Goal: Task Accomplishment & Management: Manage account settings

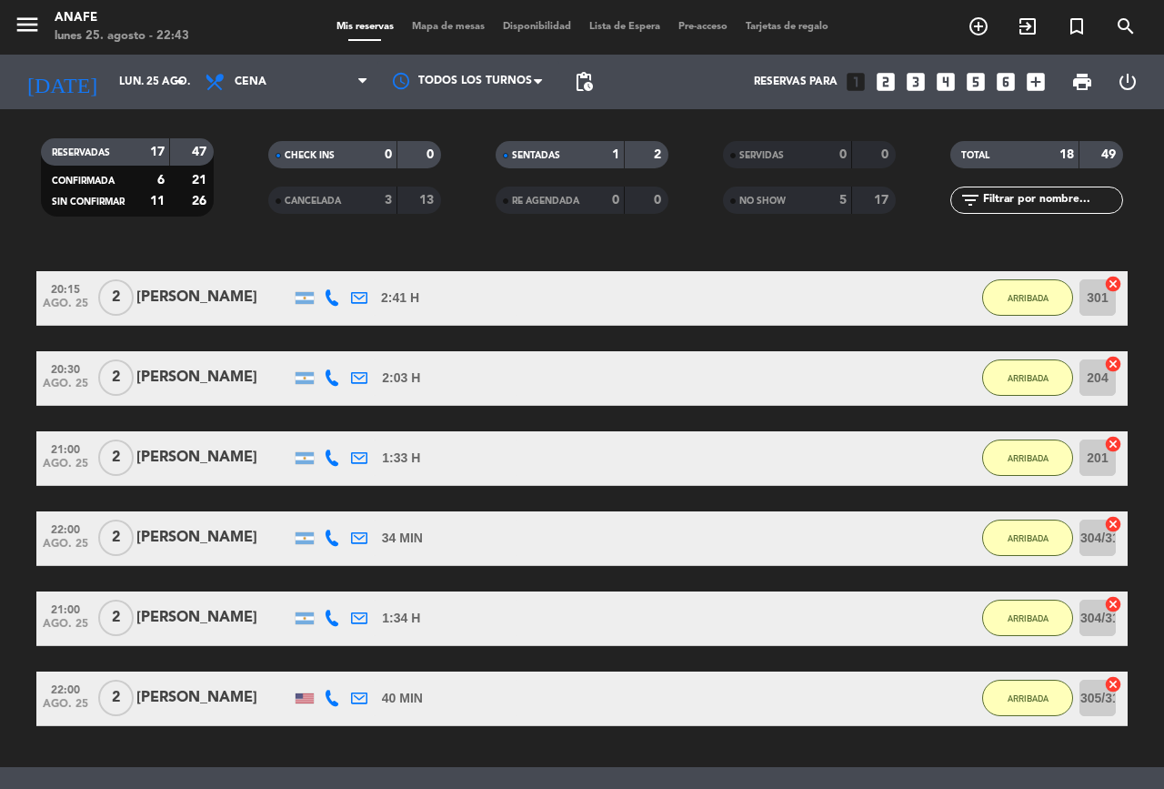
scroll to position [1109, 0]
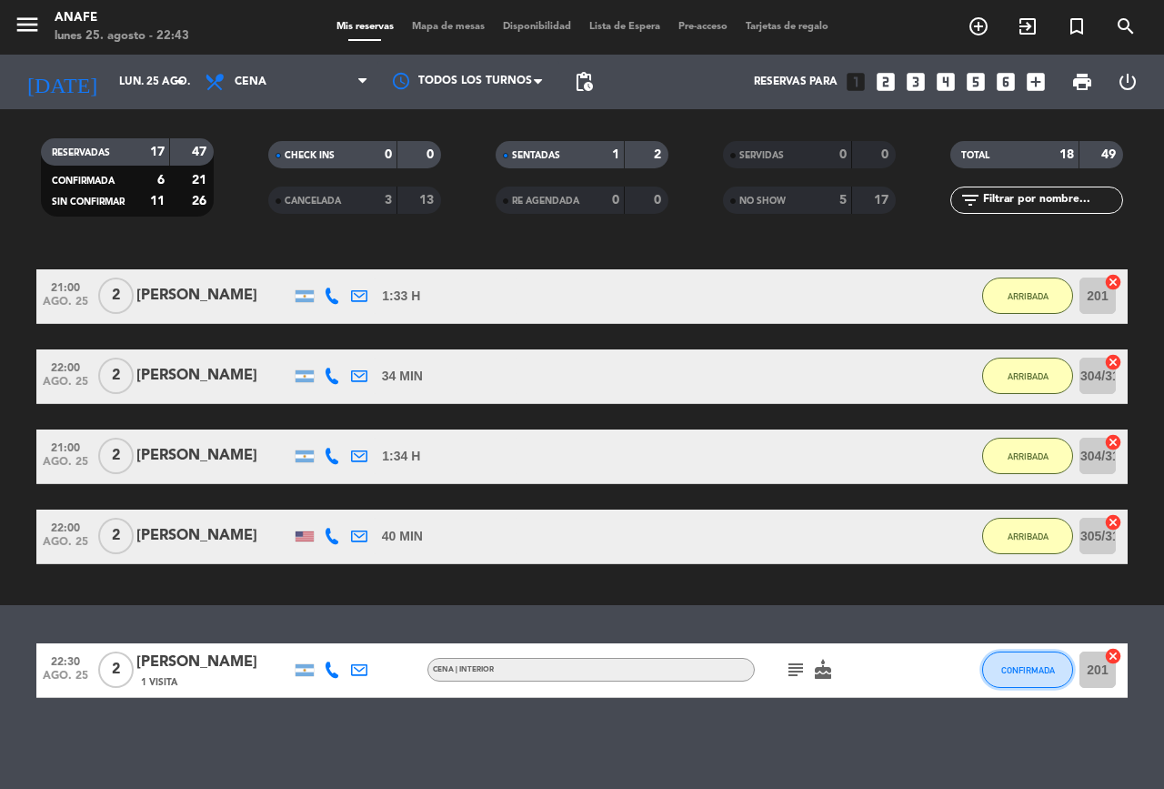
click at [1050, 680] on button "CONFIRMADA" at bounding box center [1027, 669] width 91 height 36
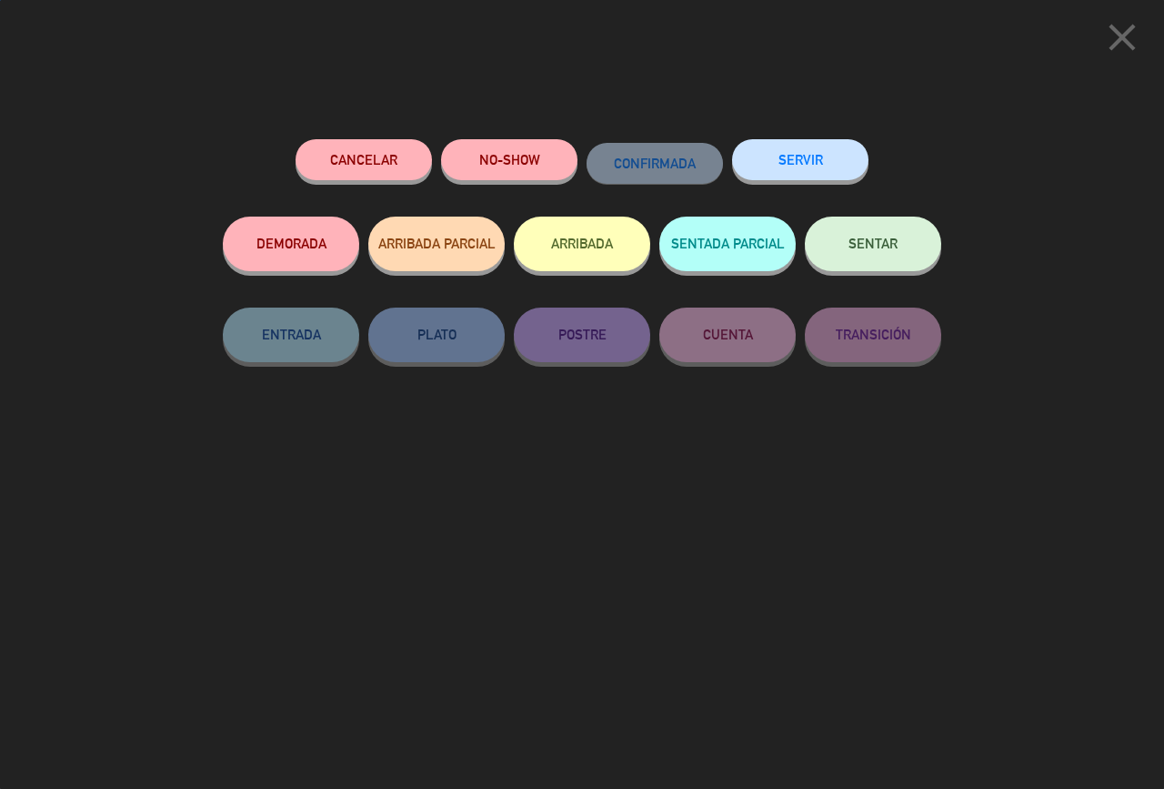
click at [496, 166] on button "NO-SHOW" at bounding box center [509, 159] width 136 height 41
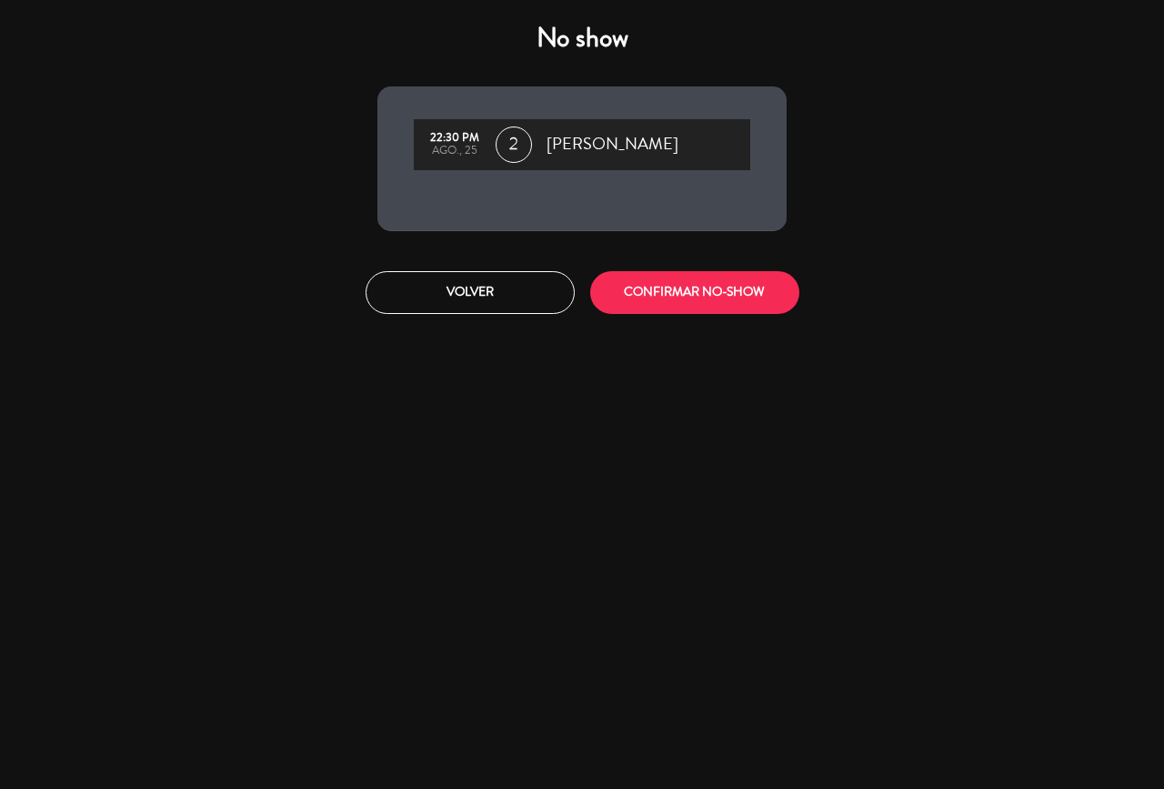
click at [696, 306] on button "CONFIRMAR NO-SHOW" at bounding box center [694, 292] width 209 height 43
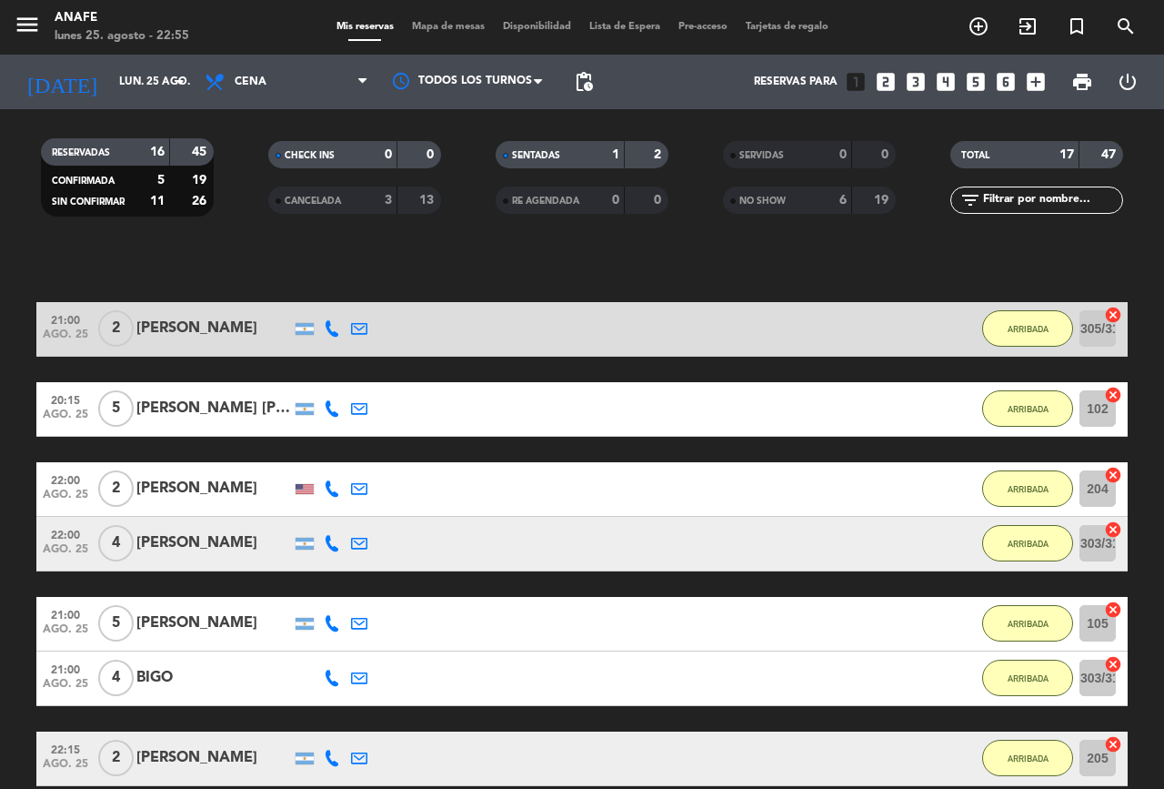
scroll to position [111, 0]
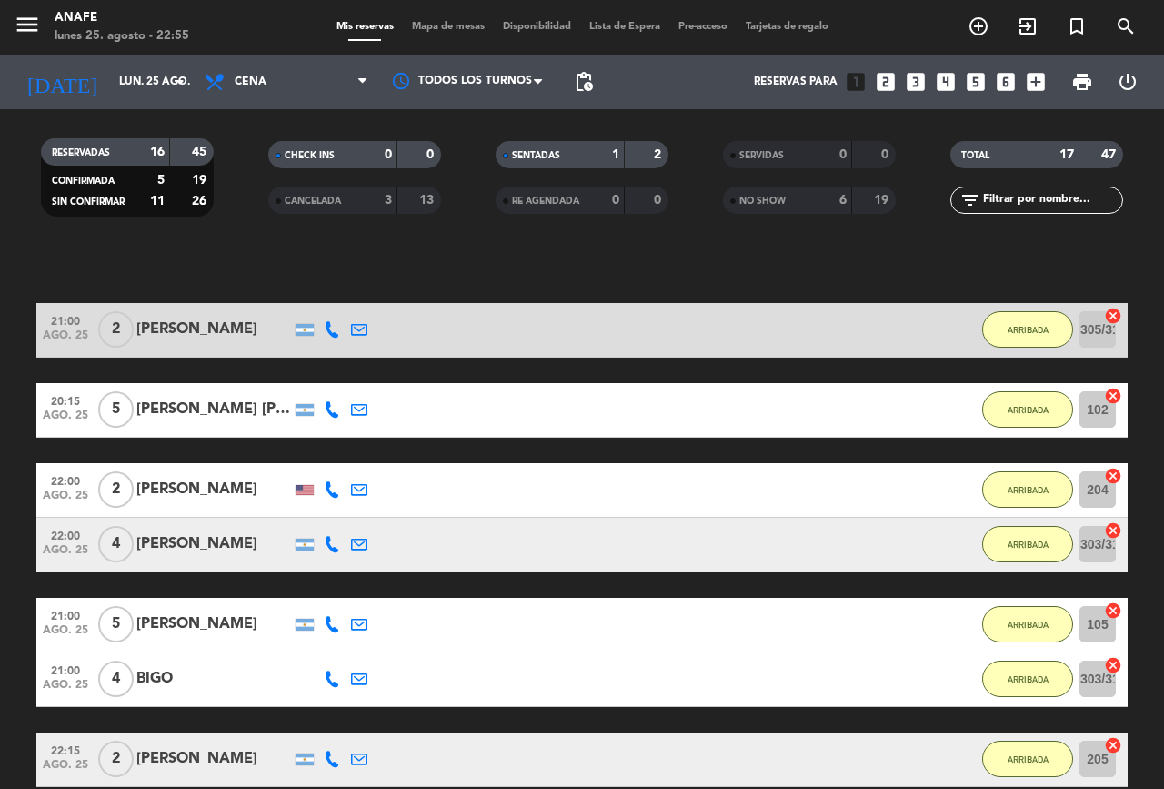
click at [197, 616] on div "[PERSON_NAME]" at bounding box center [213, 624] width 155 height 24
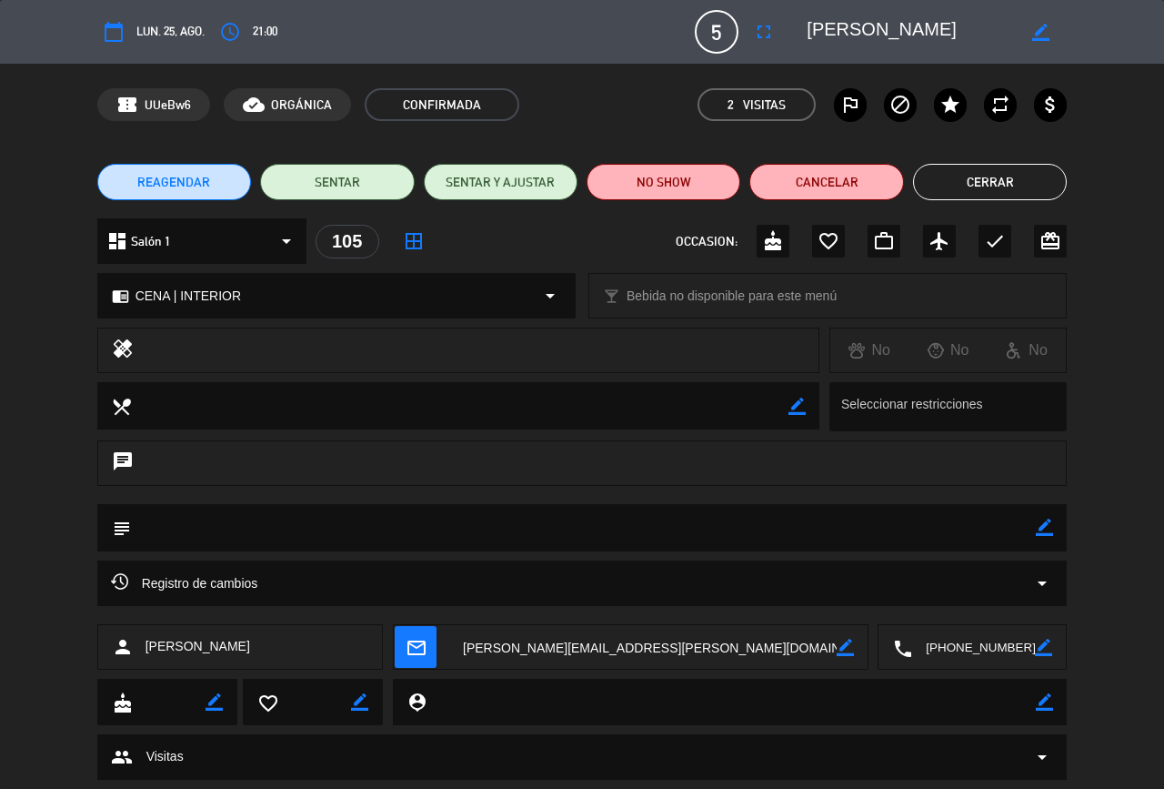
click at [1011, 186] on button "Cerrar" at bounding box center [990, 182] width 154 height 36
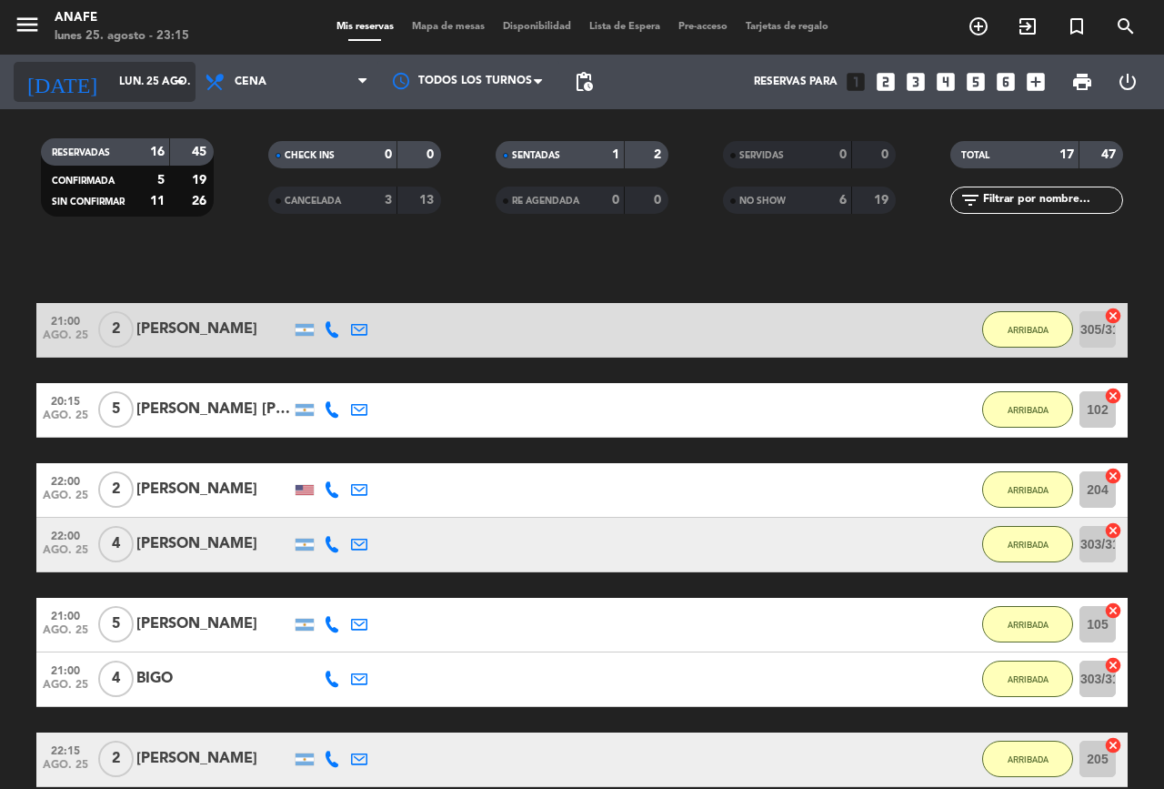
click at [178, 82] on icon "arrow_drop_down" at bounding box center [180, 82] width 22 height 22
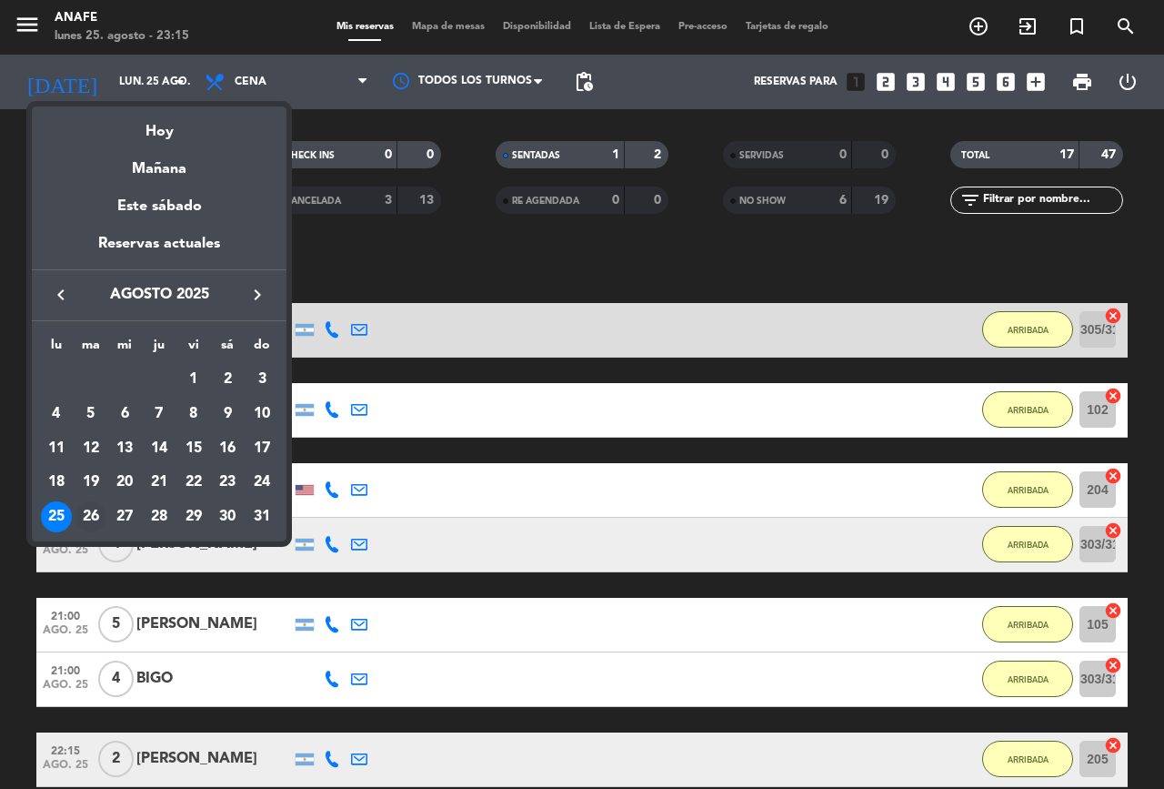
click at [74, 515] on td "26" at bounding box center [91, 516] width 35 height 35
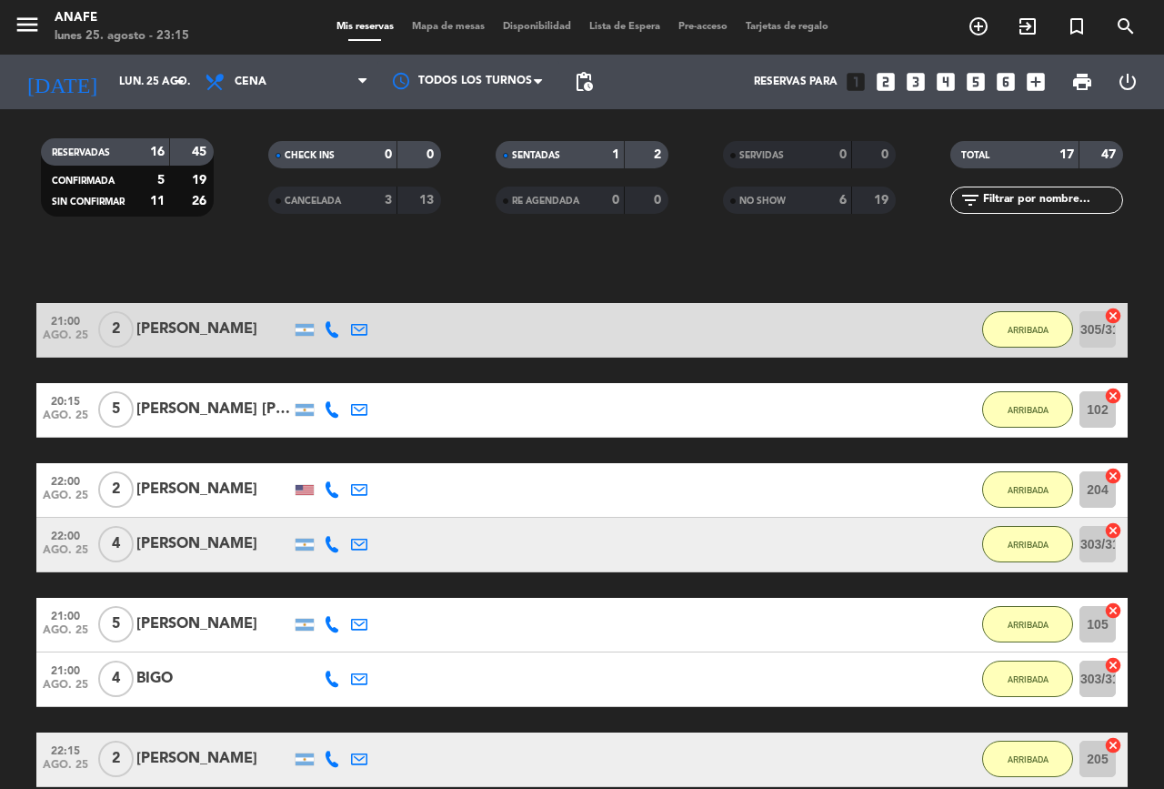
type input "[DATE] ago."
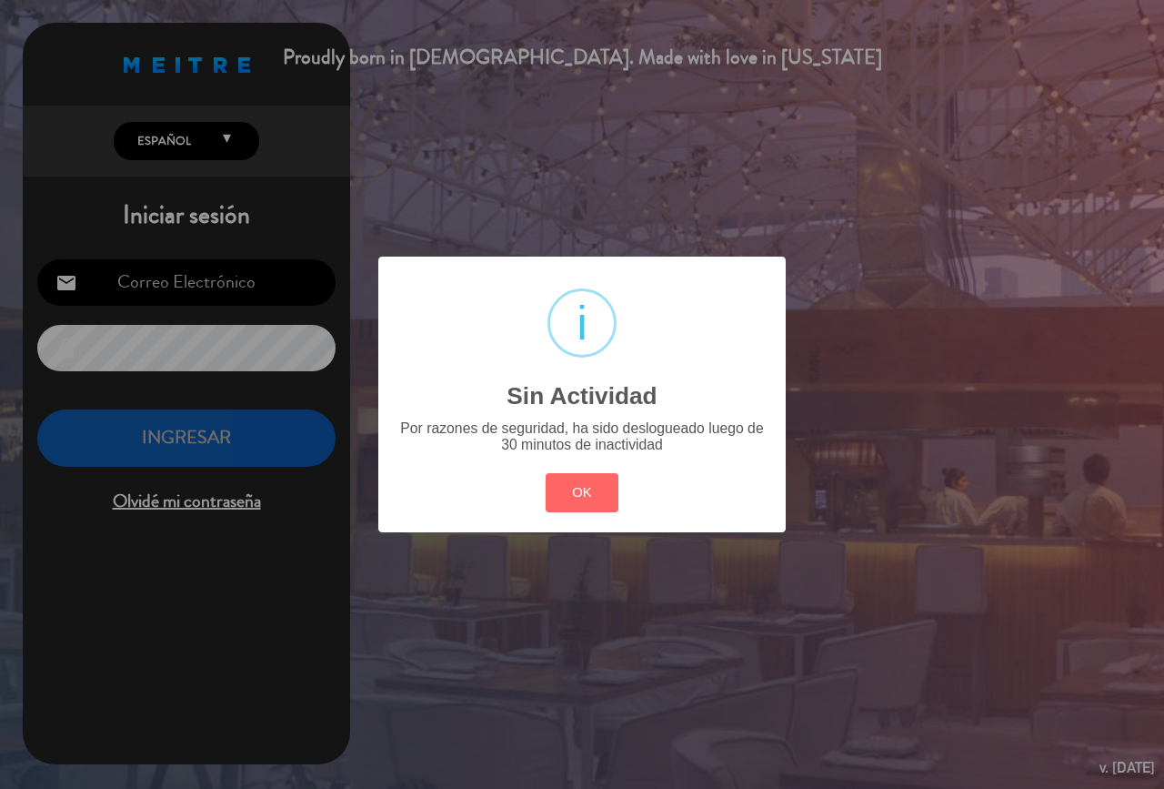
type input "[EMAIL_ADDRESS][DOMAIN_NAME]"
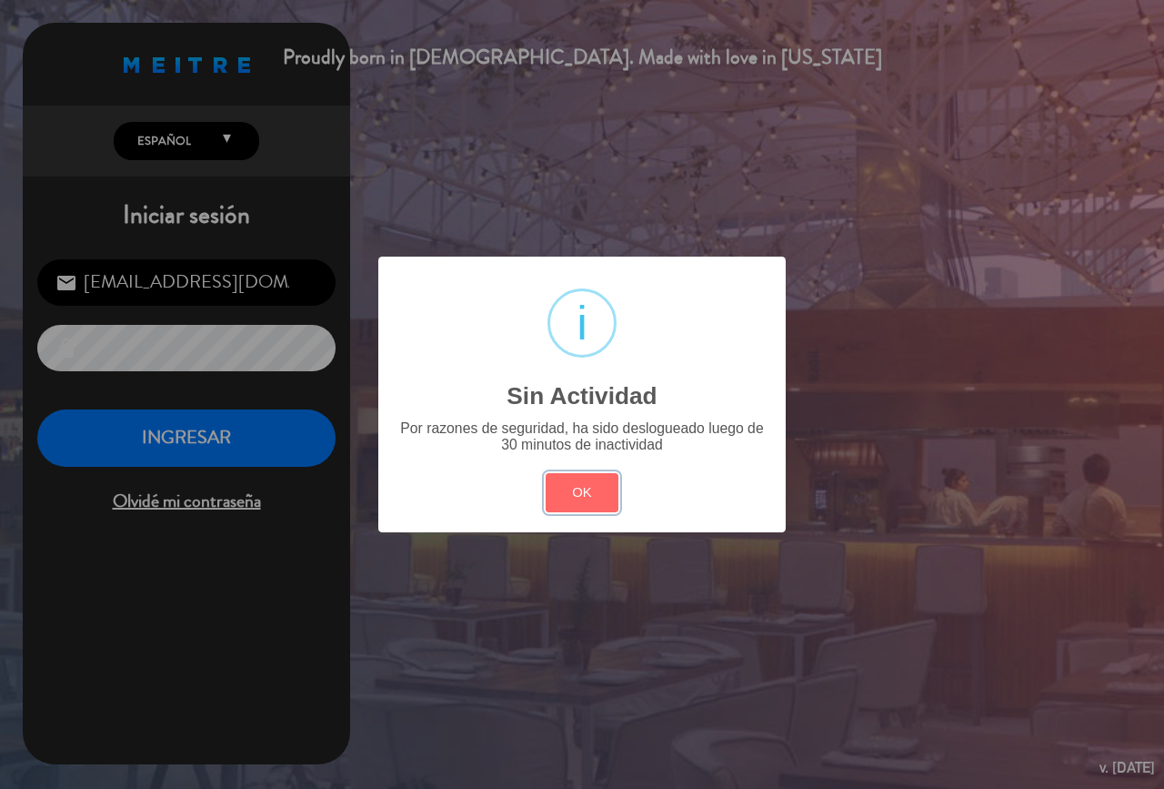
click at [575, 498] on button "OK" at bounding box center [583, 492] width 74 height 39
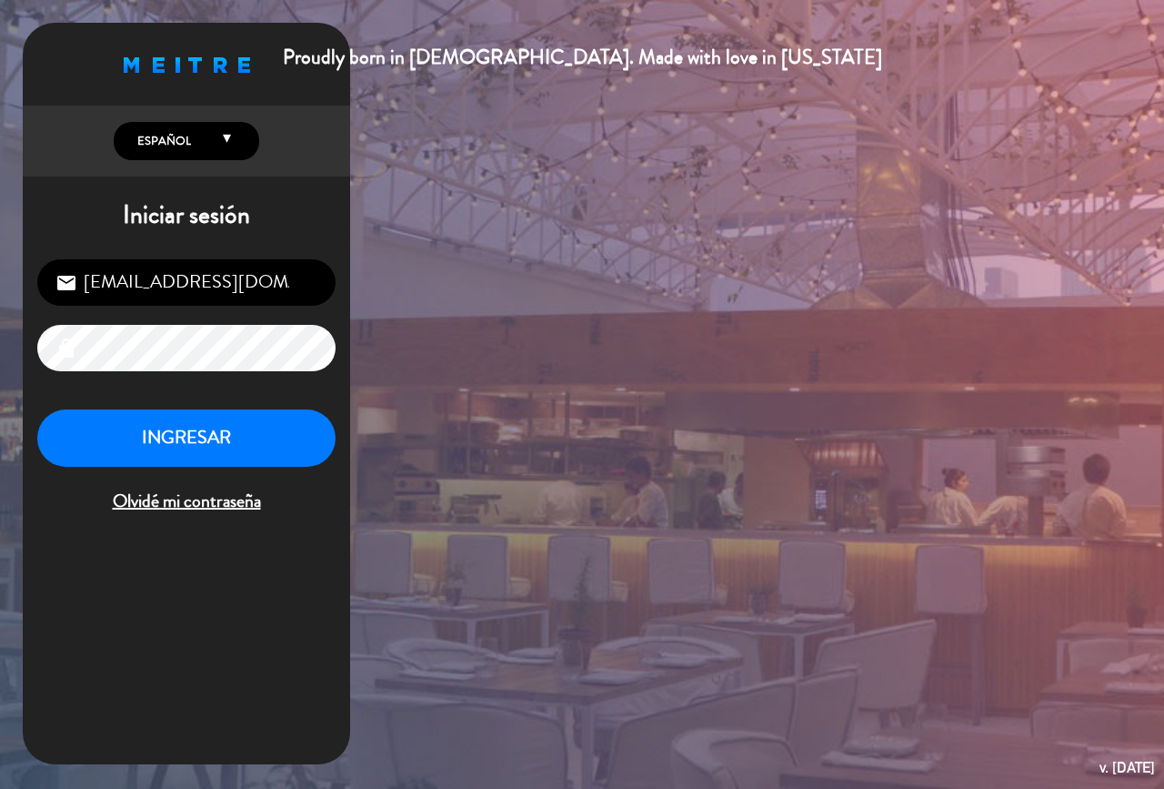
click at [250, 442] on button "INGRESAR" at bounding box center [186, 437] width 298 height 57
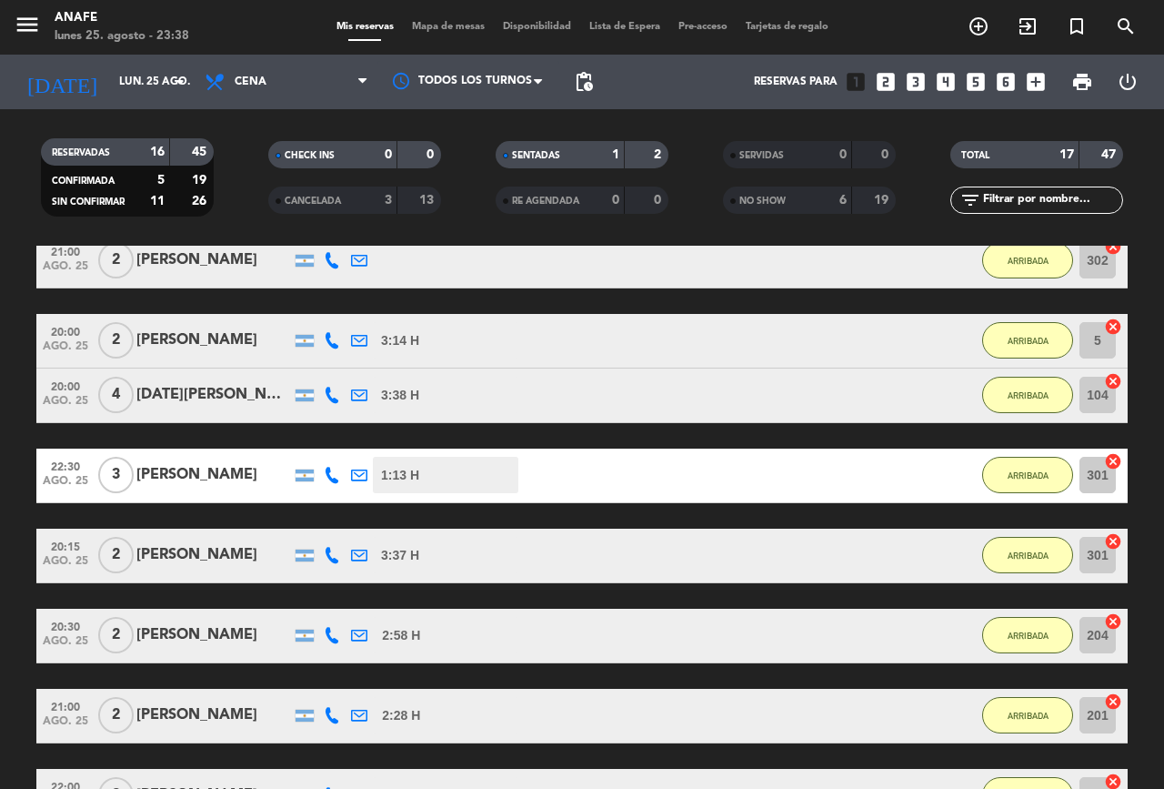
scroll to position [689, 0]
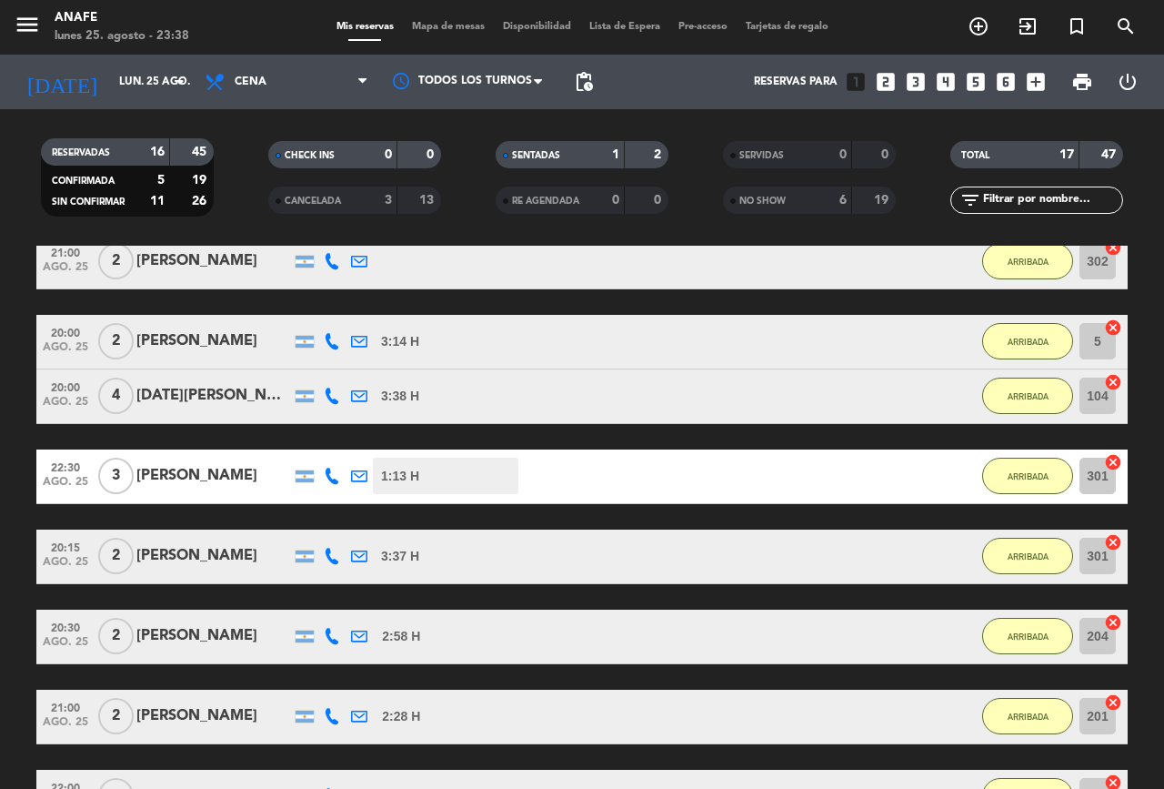
click at [174, 473] on div "[PERSON_NAME]" at bounding box center [213, 476] width 155 height 24
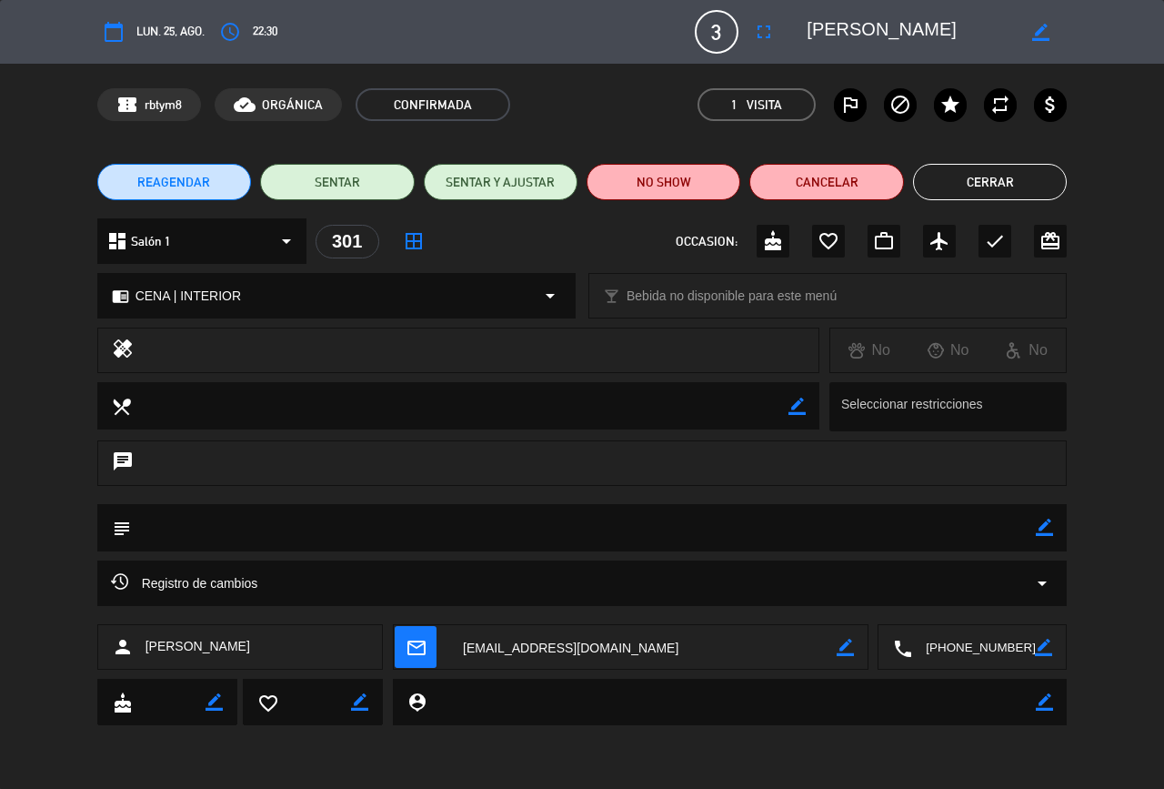
click at [968, 189] on button "Cerrar" at bounding box center [990, 182] width 154 height 36
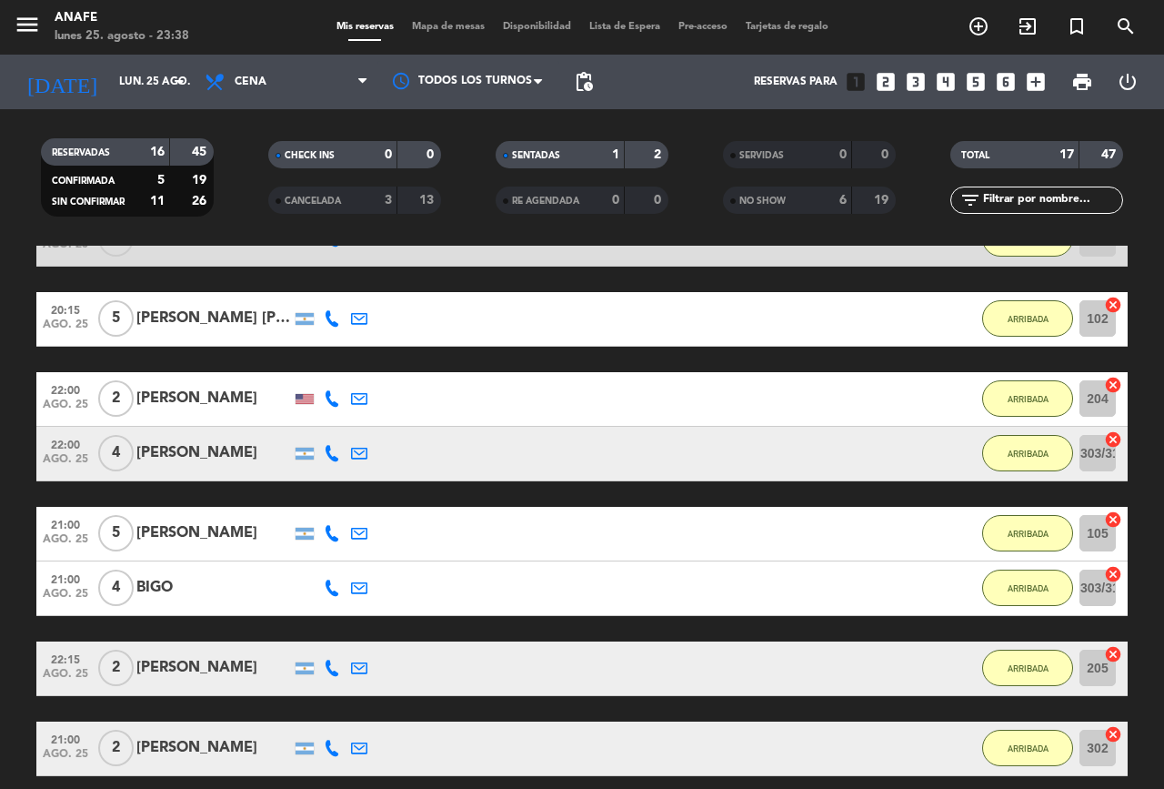
scroll to position [0, 0]
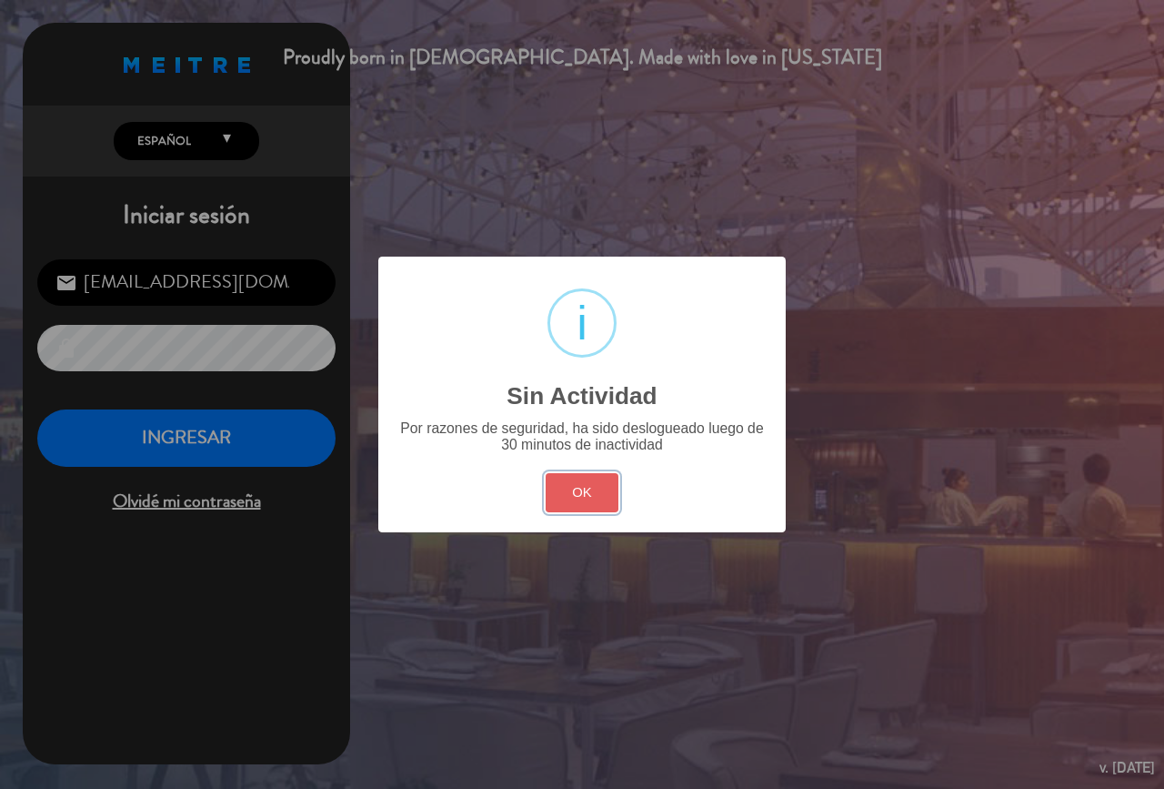
click at [569, 502] on button "OK" at bounding box center [583, 492] width 74 height 39
